Goal: Navigation & Orientation: Find specific page/section

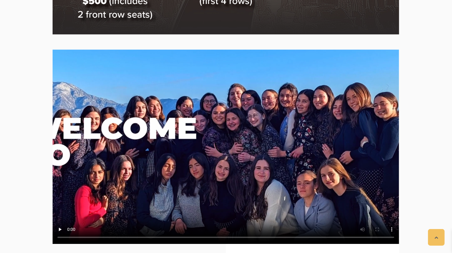
scroll to position [846, 0]
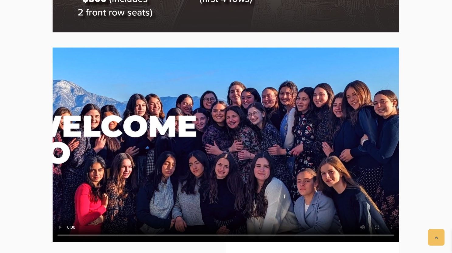
click at [97, 175] on video at bounding box center [226, 144] width 346 height 195
click at [182, 192] on video at bounding box center [226, 144] width 346 height 195
click at [200, 169] on video at bounding box center [226, 144] width 346 height 195
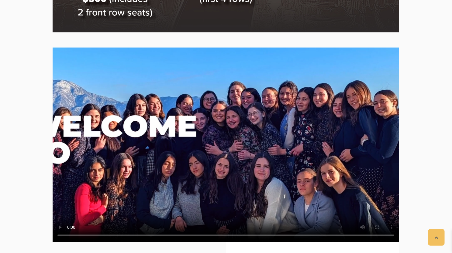
click at [200, 169] on video at bounding box center [226, 144] width 346 height 195
click at [279, 133] on video at bounding box center [226, 144] width 346 height 195
click at [315, 84] on video at bounding box center [226, 144] width 346 height 195
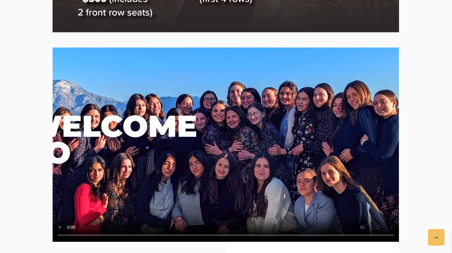
click at [286, 116] on video at bounding box center [226, 144] width 346 height 195
drag, startPoint x: 286, startPoint y: 116, endPoint x: 242, endPoint y: 130, distance: 45.8
click at [242, 130] on video at bounding box center [226, 144] width 346 height 195
click at [197, 152] on video at bounding box center [226, 144] width 346 height 195
click at [196, 152] on video at bounding box center [226, 144] width 346 height 195
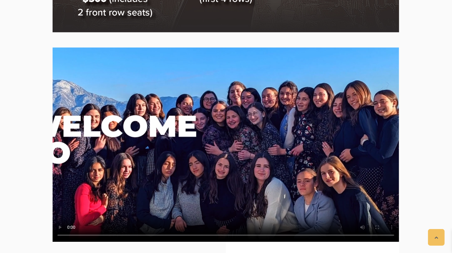
click at [209, 123] on video at bounding box center [226, 144] width 346 height 195
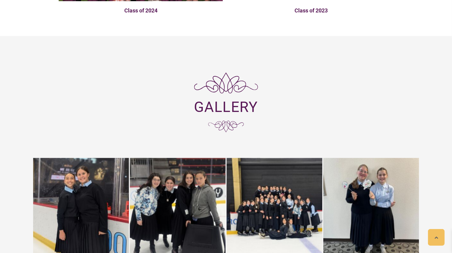
scroll to position [1748, 0]
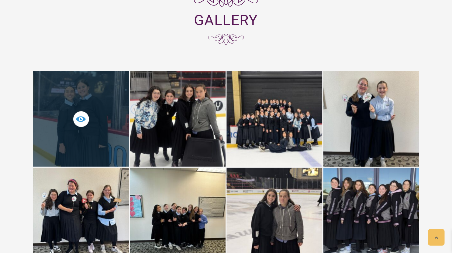
click at [65, 119] on div at bounding box center [81, 119] width 96 height 96
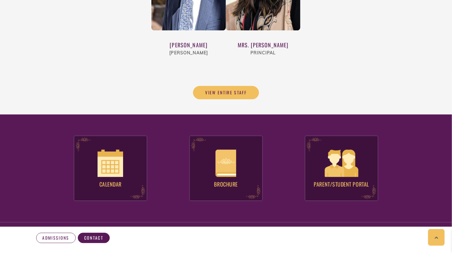
scroll to position [2247, 0]
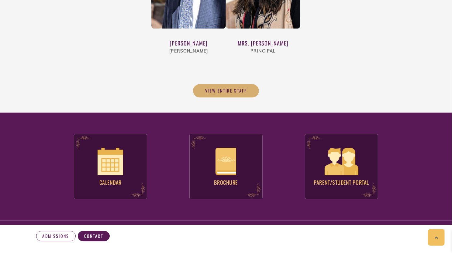
click at [231, 88] on span "View Entire Staff" at bounding box center [225, 90] width 41 height 5
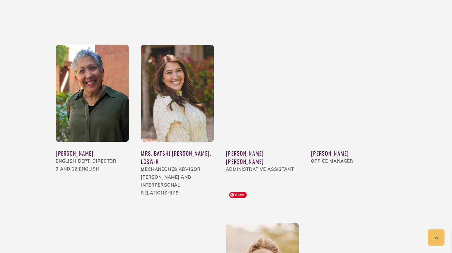
scroll to position [591, 0]
